Goal: Task Accomplishment & Management: Complete application form

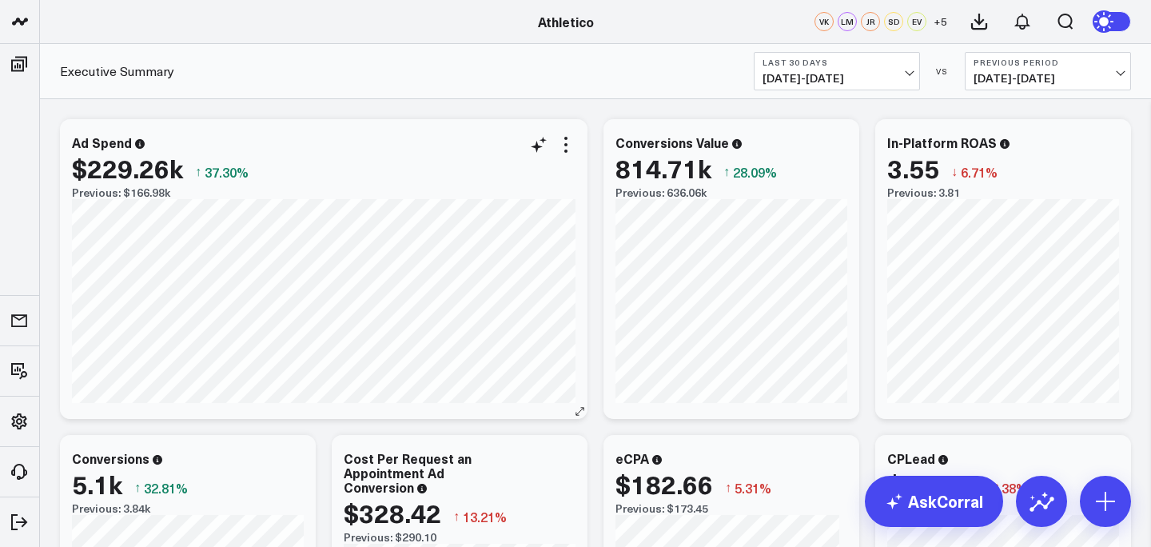
scroll to position [27, 0]
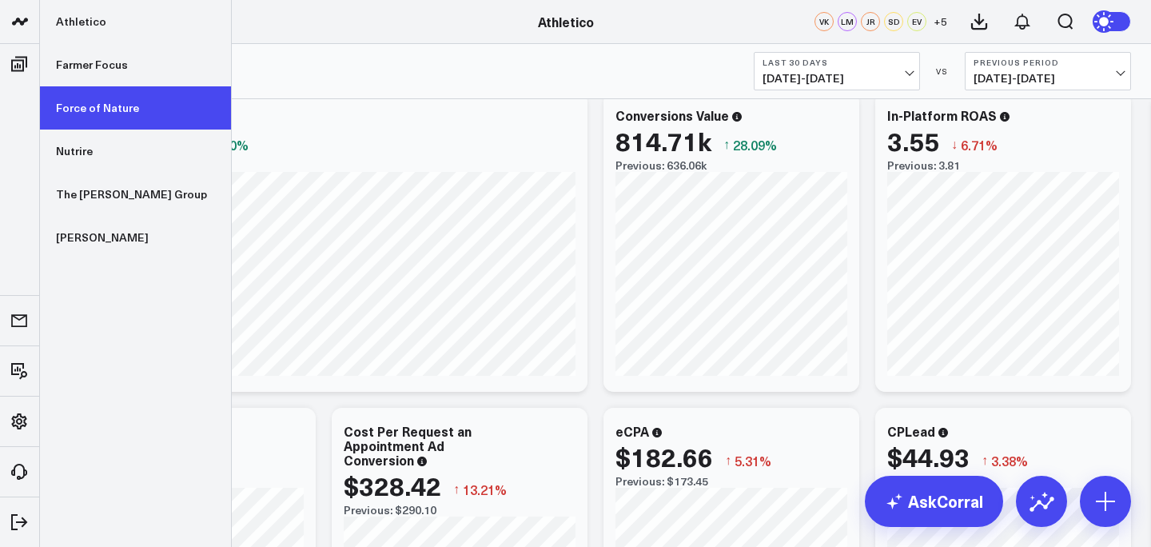
click at [86, 114] on link "Force of Nature" at bounding box center [135, 107] width 191 height 43
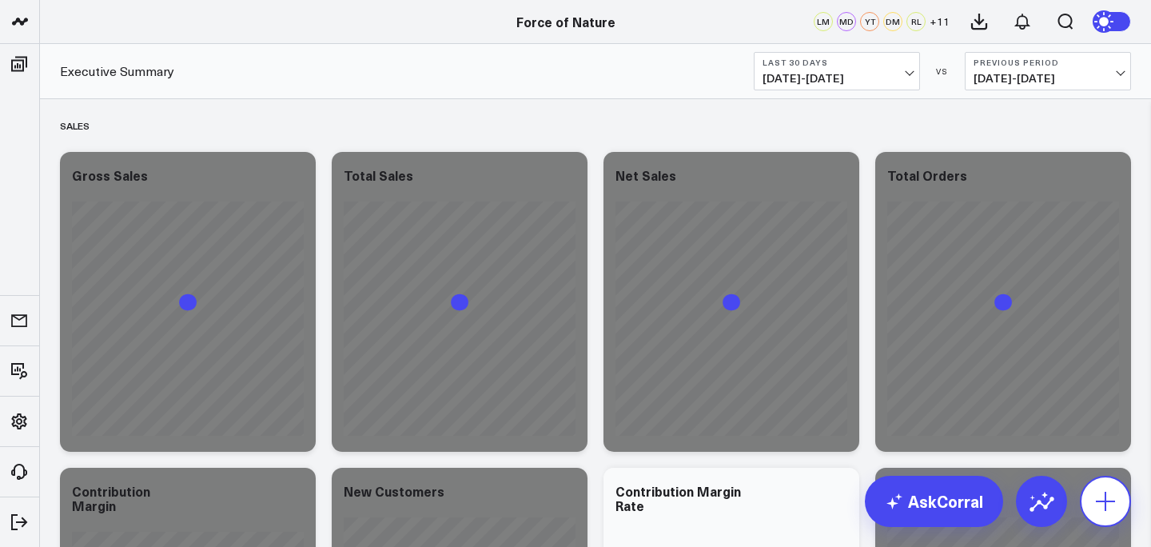
click at [1107, 507] on icon at bounding box center [1106, 501] width 26 height 26
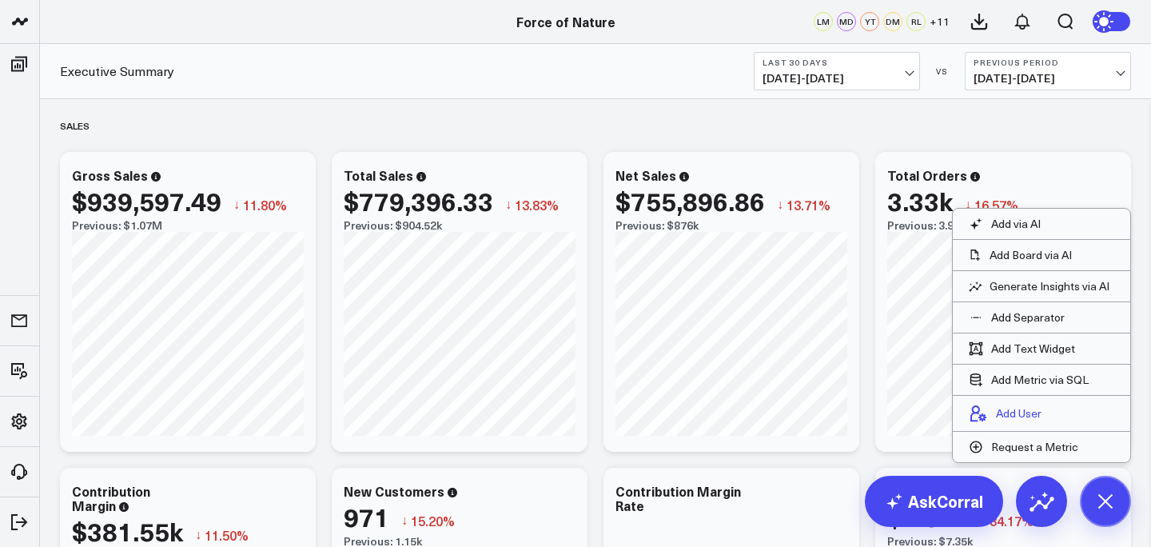
click at [1041, 406] on p "Add User" at bounding box center [1019, 413] width 46 height 14
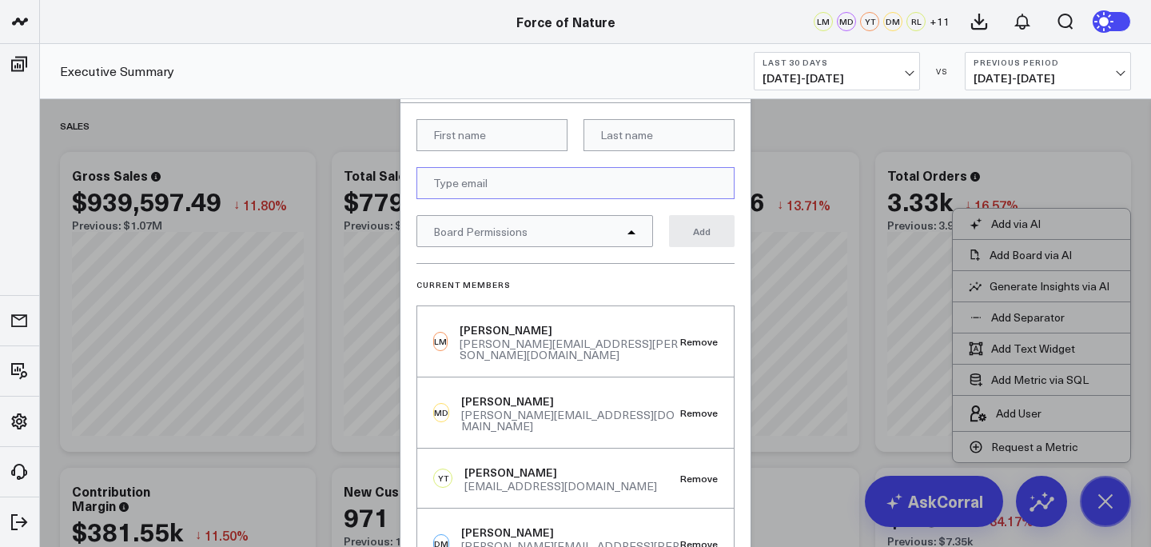
click at [464, 175] on input "email" at bounding box center [576, 183] width 318 height 32
paste input "[EMAIL_ADDRESS][DOMAIN_NAME]"
type input "[EMAIL_ADDRESS][DOMAIN_NAME]"
click at [604, 228] on div "Board Permissions" at bounding box center [535, 231] width 237 height 32
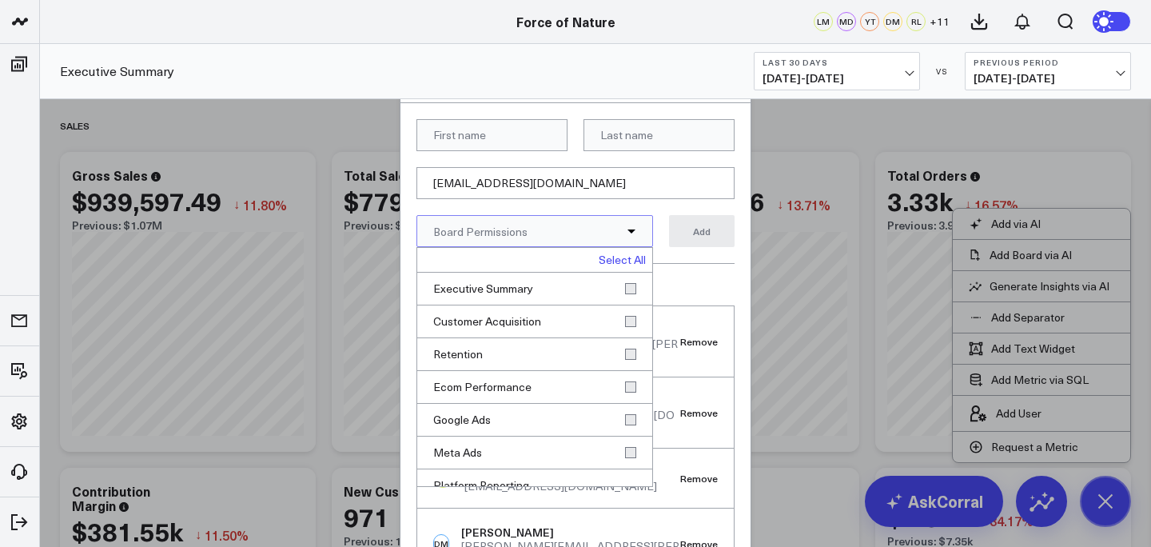
click at [601, 258] on link "Select All" at bounding box center [622, 259] width 47 height 11
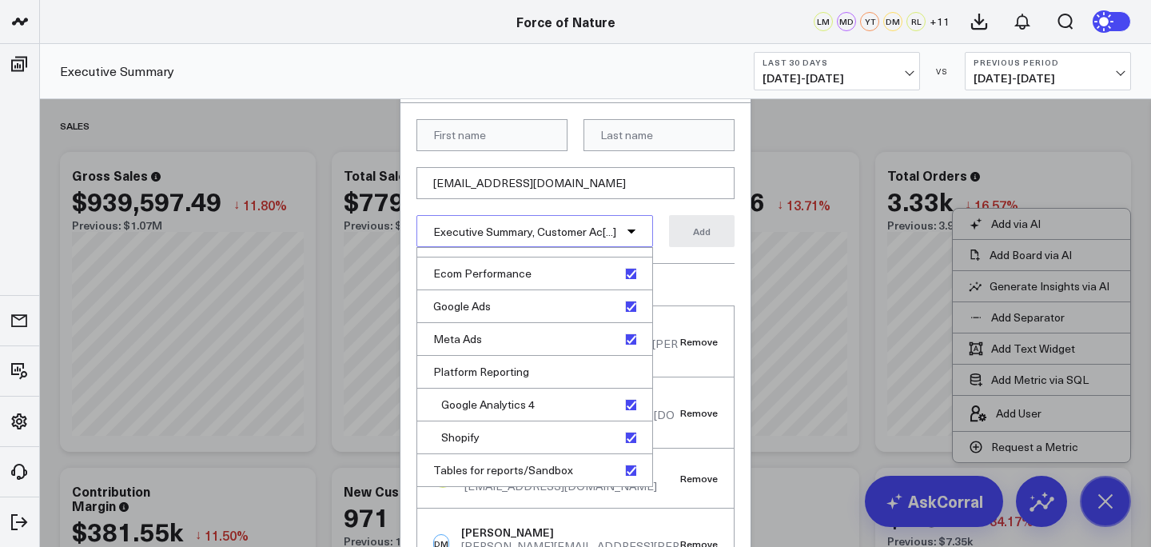
click at [680, 260] on form "[EMAIL_ADDRESS][DOMAIN_NAME] Executive Summary, Customer Ac[...] Deselect All E…" at bounding box center [576, 191] width 318 height 144
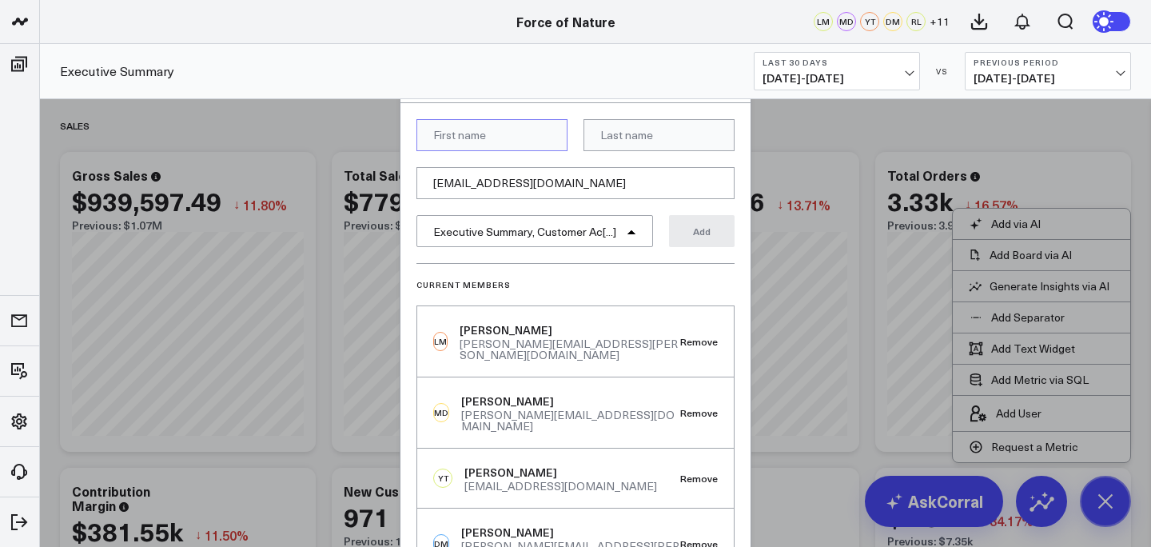
click at [520, 134] on input at bounding box center [492, 135] width 151 height 32
type input "n"
click at [657, 141] on input at bounding box center [659, 135] width 151 height 32
type input "n"
click at [512, 126] on input "n" at bounding box center [492, 135] width 151 height 32
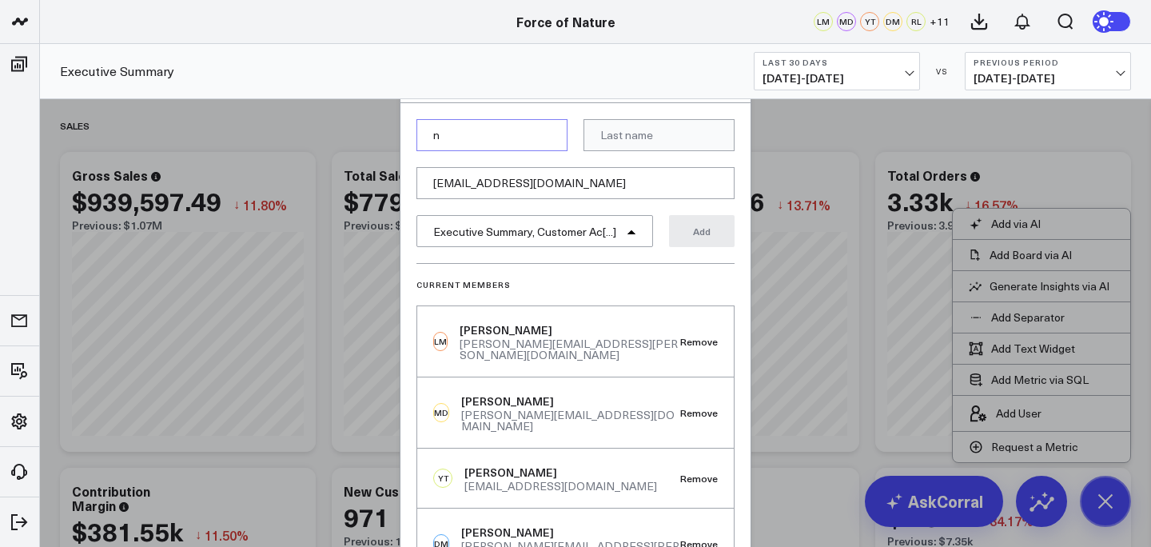
click at [512, 126] on input "n" at bounding box center [492, 135] width 151 height 32
click at [510, 134] on input "n" at bounding box center [492, 135] width 151 height 32
type input "Analytics"
click at [633, 146] on input at bounding box center [659, 135] width 151 height 32
type input "Vokal"
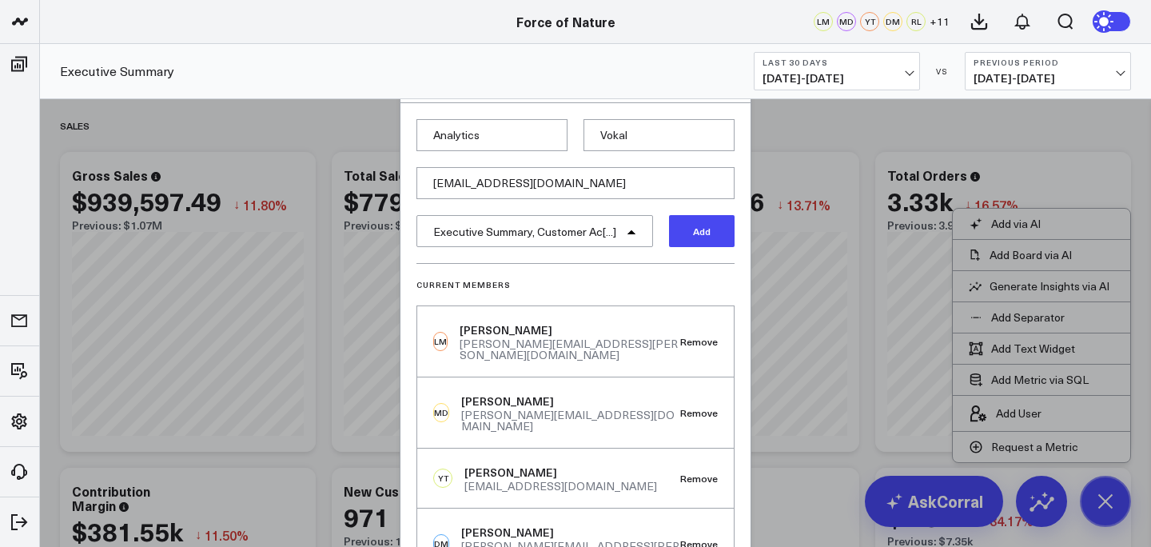
click at [695, 237] on button "Add" at bounding box center [702, 231] width 66 height 32
